Goal: Find specific page/section: Find specific page/section

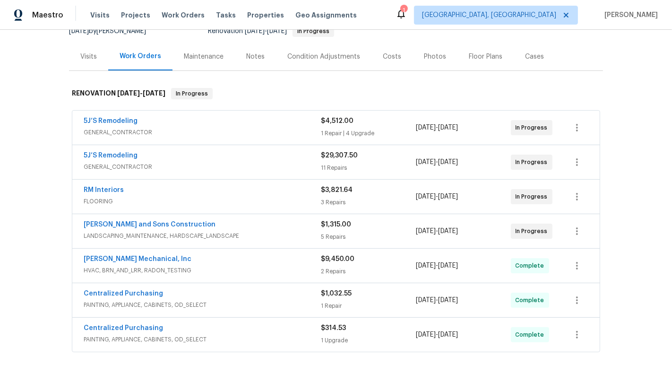
scroll to position [102, 0]
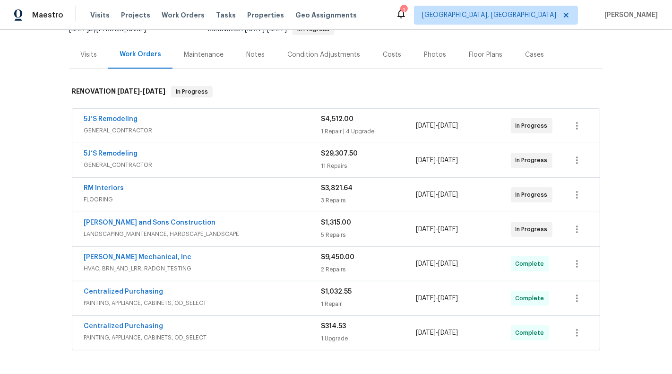
click at [397, 133] on div "1 Repair | 4 Upgrade" at bounding box center [368, 131] width 95 height 9
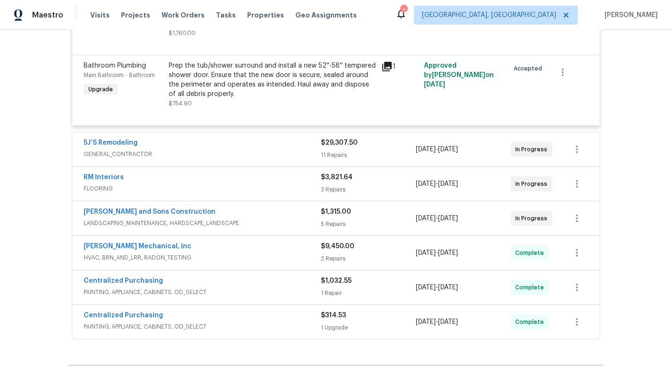
click at [393, 138] on div "$29,307.50 11 Repairs" at bounding box center [368, 149] width 95 height 23
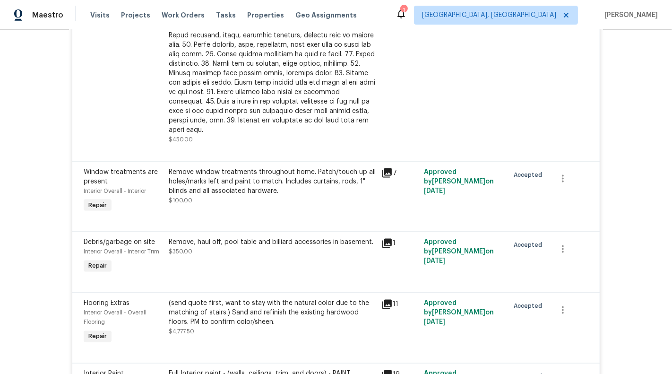
scroll to position [1821, 0]
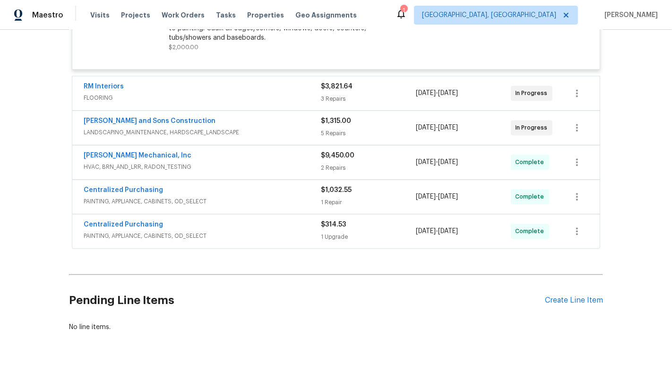
click at [218, 82] on div "RM Interiors" at bounding box center [202, 87] width 237 height 11
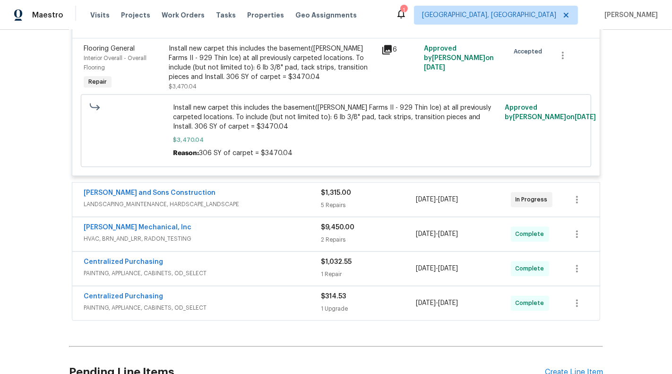
scroll to position [2173, 0]
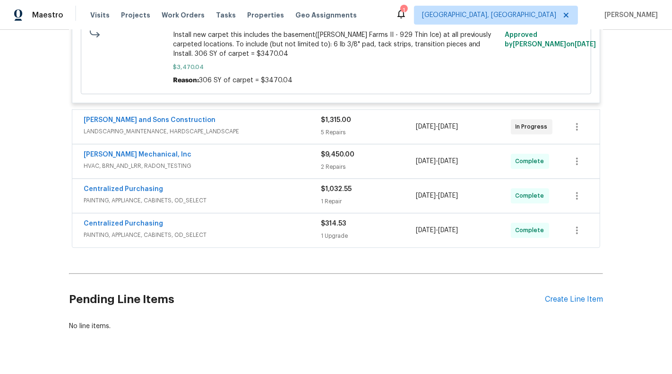
click at [289, 115] on div "[PERSON_NAME] and Sons Construction" at bounding box center [202, 120] width 237 height 11
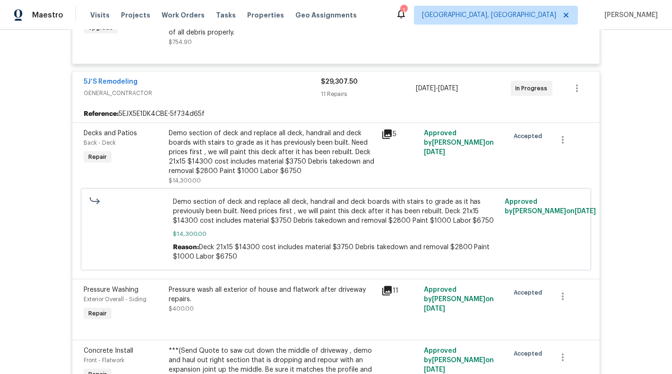
scroll to position [588, 0]
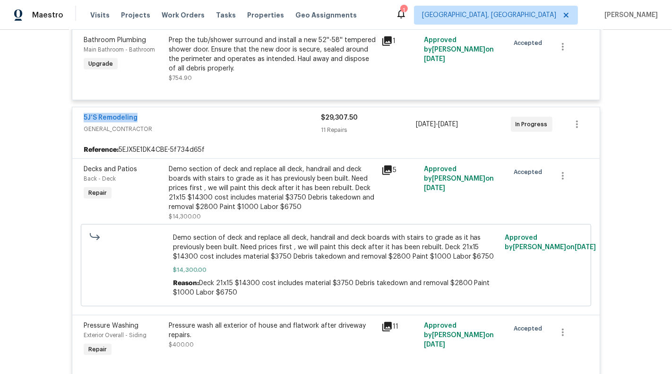
drag, startPoint x: 76, startPoint y: 108, endPoint x: 163, endPoint y: 108, distance: 87.4
click at [163, 108] on div "5J’S Remodeling GENERAL_CONTRACTOR $29,307.50 11 Repairs [DATE] - [DATE] In Pro…" at bounding box center [335, 124] width 527 height 34
copy link "5J’S Remodeling"
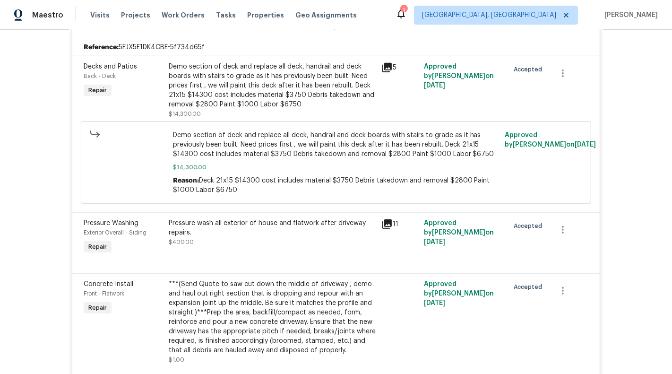
scroll to position [692, 0]
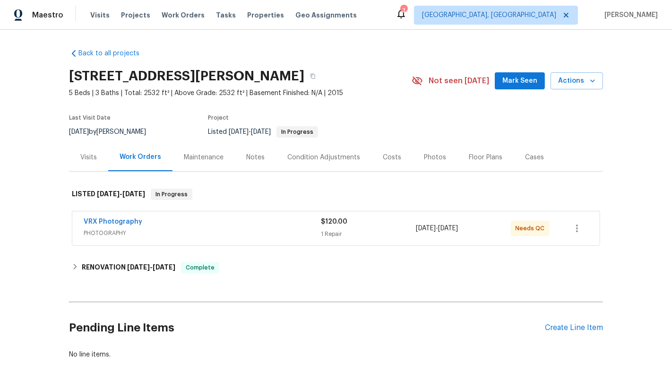
click at [279, 225] on div "VRX Photography" at bounding box center [202, 222] width 237 height 11
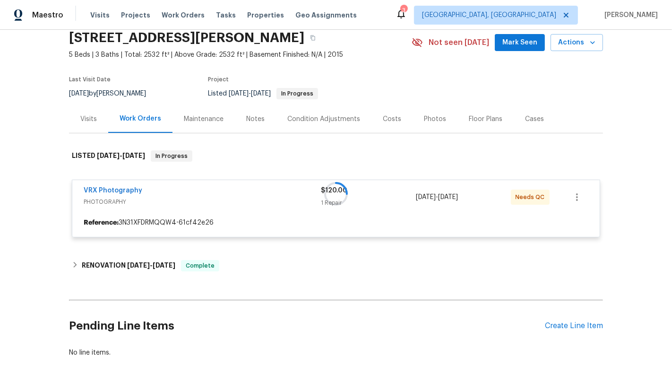
scroll to position [85, 0]
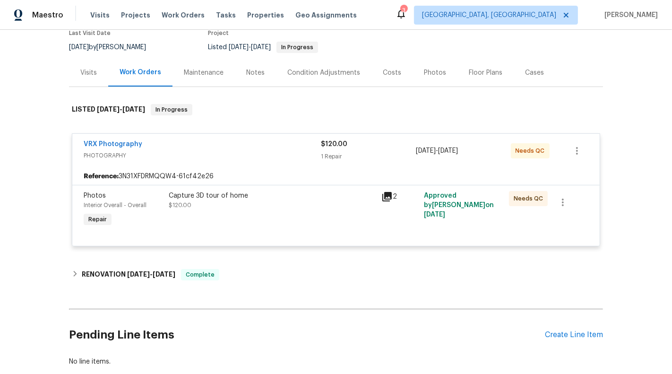
click at [264, 136] on div "VRX Photography PHOTOGRAPHY $120.00 1 Repair 9/13/2025 - 9/15/2025 Needs QC" at bounding box center [335, 151] width 527 height 34
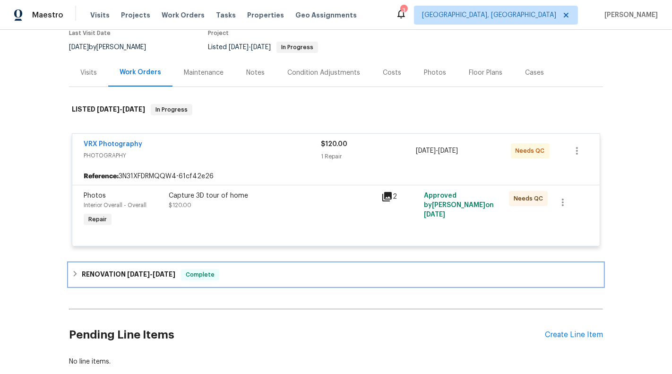
click at [175, 263] on div "RENOVATION 9/3/25 - 9/10/25 Complete" at bounding box center [336, 274] width 534 height 23
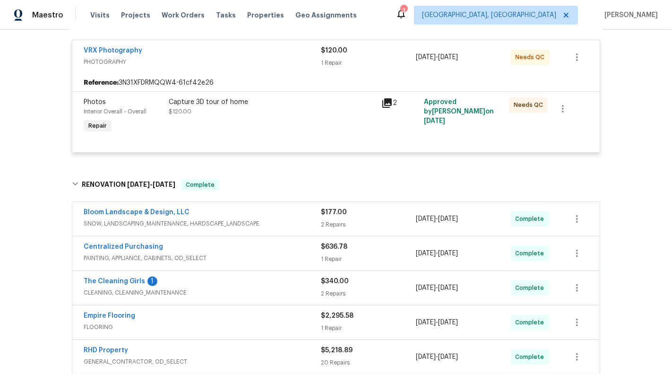
click at [314, 213] on div "Bloom Landscape & Design, LLC" at bounding box center [202, 212] width 237 height 11
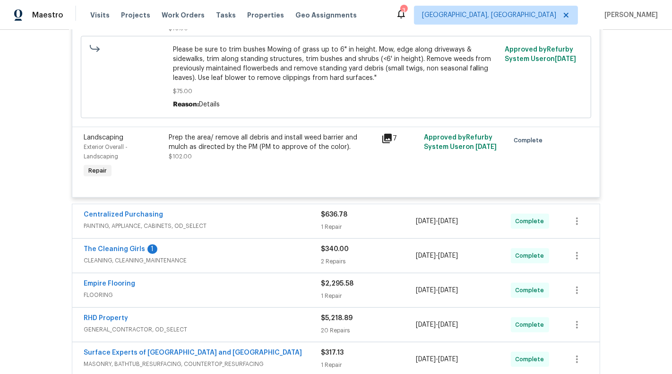
scroll to position [478, 0]
click at [281, 220] on span "PAINTING, APPLIANCE, CABINETS, OD_SELECT" at bounding box center [202, 224] width 237 height 9
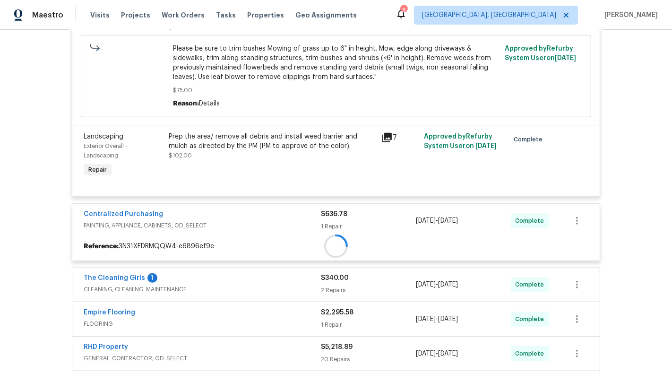
scroll to position [504, 0]
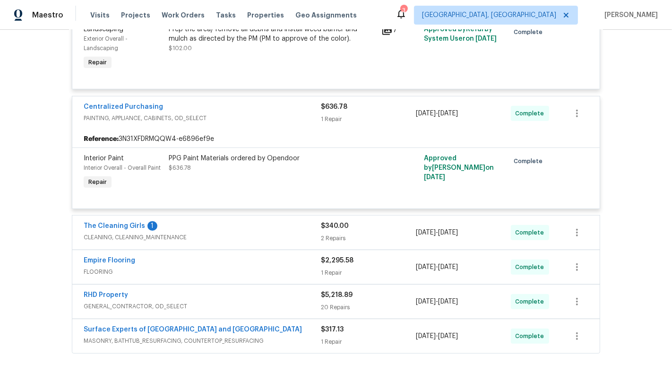
click at [270, 230] on div "The Cleaning Girls 1" at bounding box center [202, 226] width 237 height 11
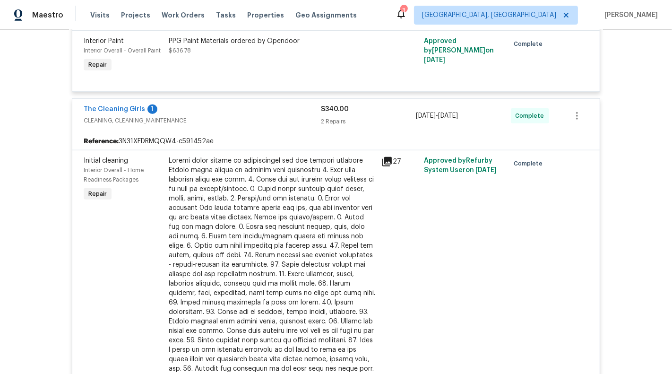
scroll to position [1043, 0]
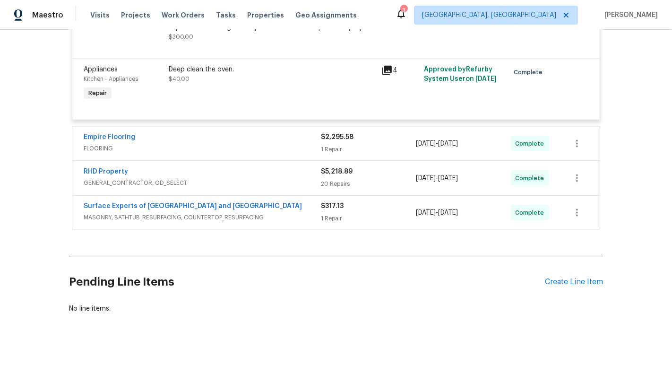
click at [279, 218] on span "MASONRY, BATHTUB_RESURFACING, COUNTERTOP_RESURFACING" at bounding box center [202, 217] width 237 height 9
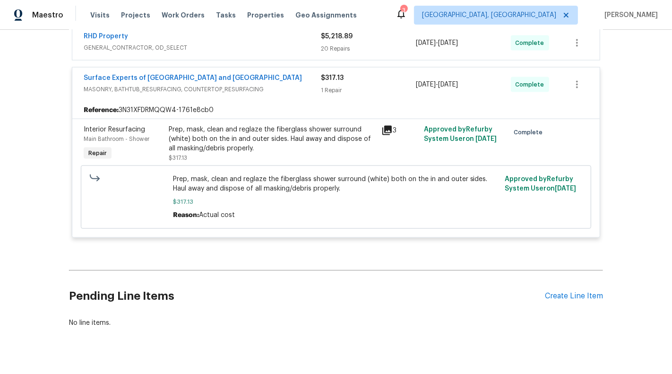
scroll to position [1040, 0]
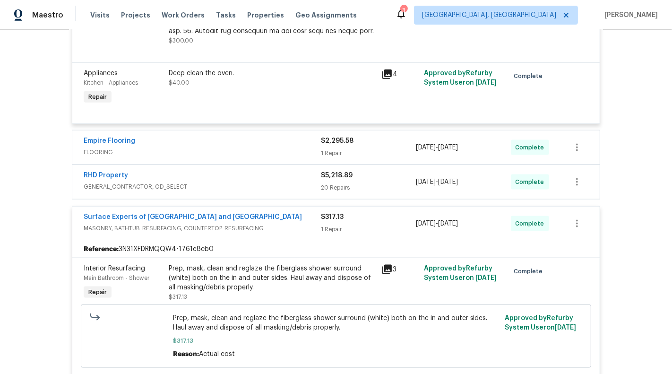
click at [259, 184] on span "GENERAL_CONTRACTOR, OD_SELECT" at bounding box center [202, 186] width 237 height 9
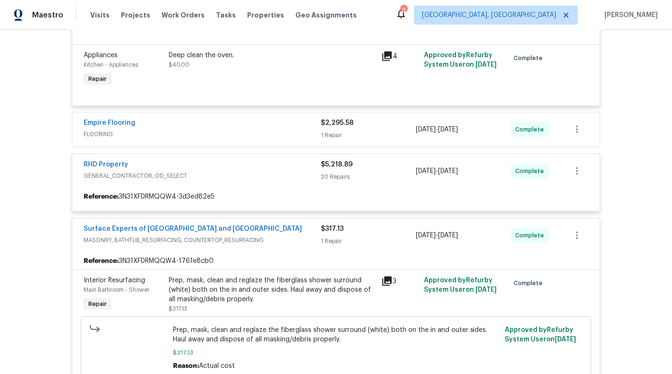
scroll to position [1058, 0]
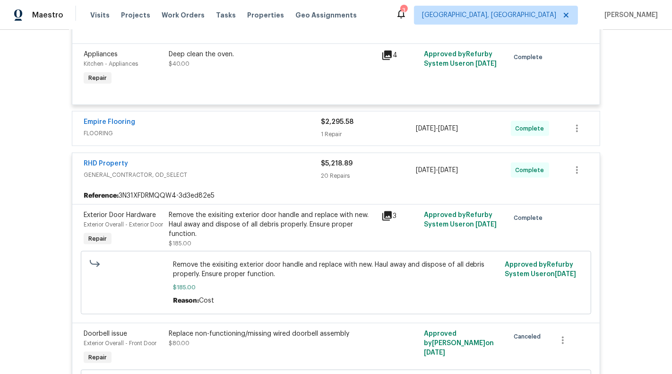
click at [276, 131] on span "FLOORING" at bounding box center [202, 132] width 237 height 9
